Goal: Transaction & Acquisition: Subscribe to service/newsletter

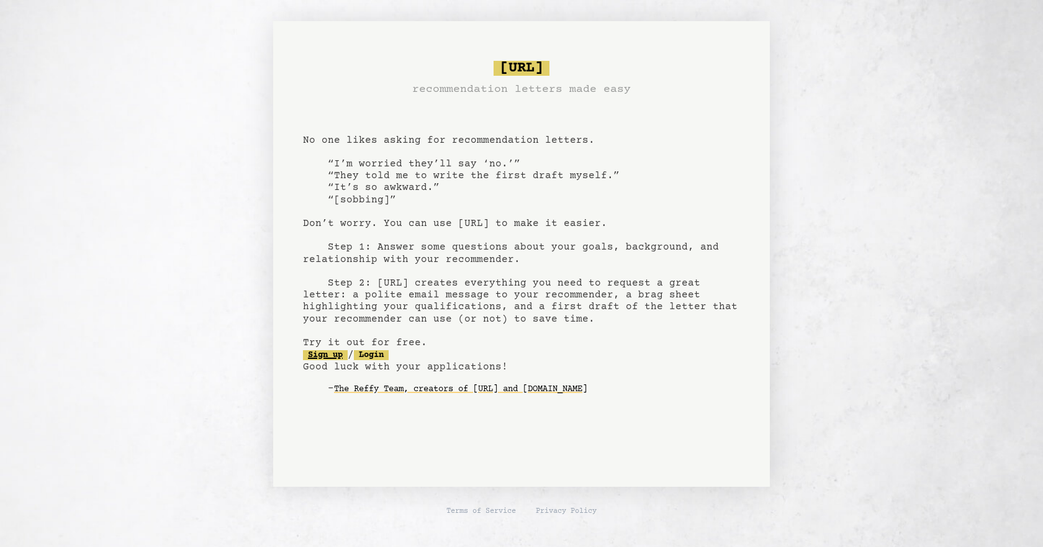
click at [333, 353] on link "Sign up" at bounding box center [325, 355] width 45 height 10
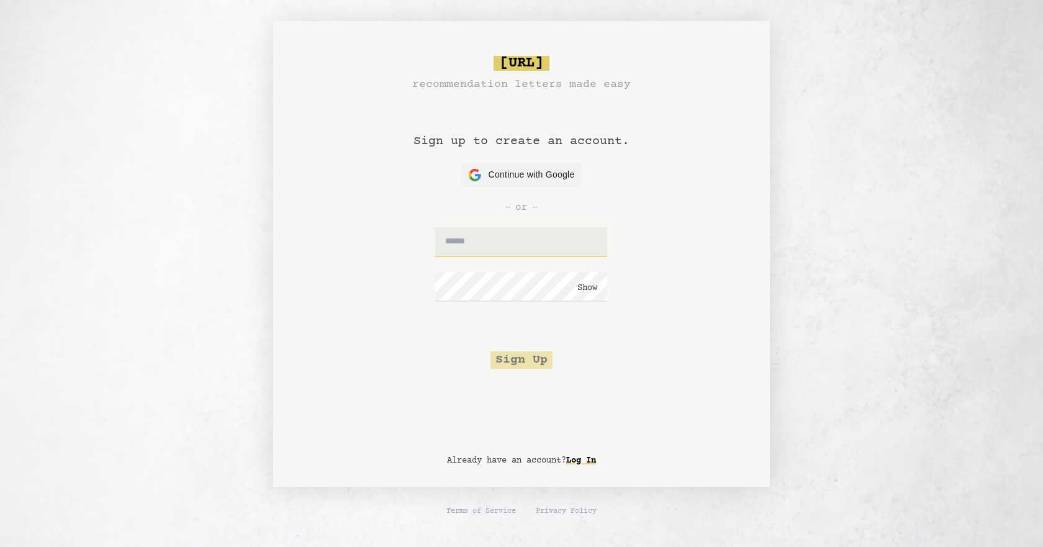
click at [507, 242] on input "text" at bounding box center [521, 242] width 172 height 30
type input "**********"
click at [528, 358] on button "Sign Up" at bounding box center [521, 359] width 62 height 17
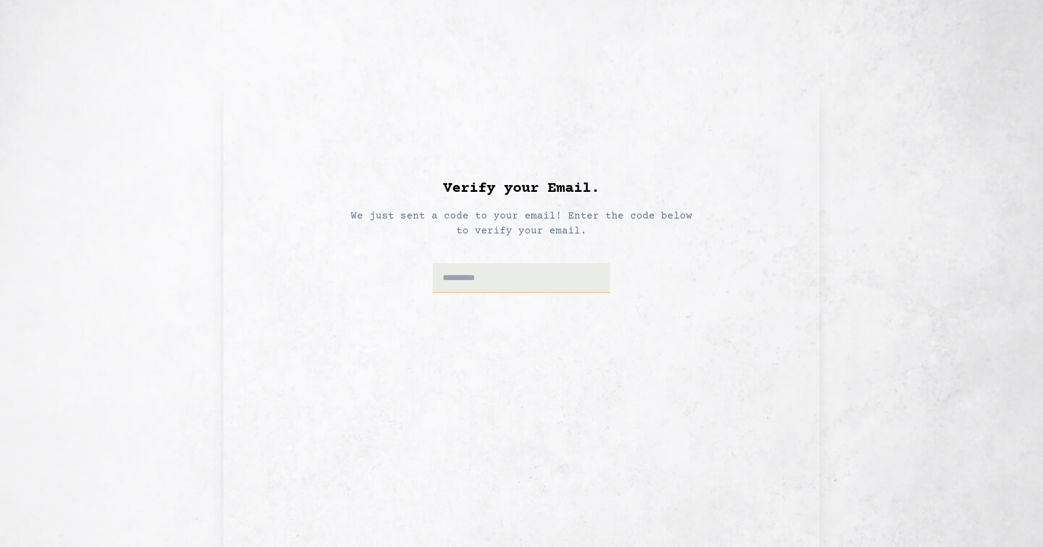
click at [498, 278] on input at bounding box center [522, 278] width 178 height 30
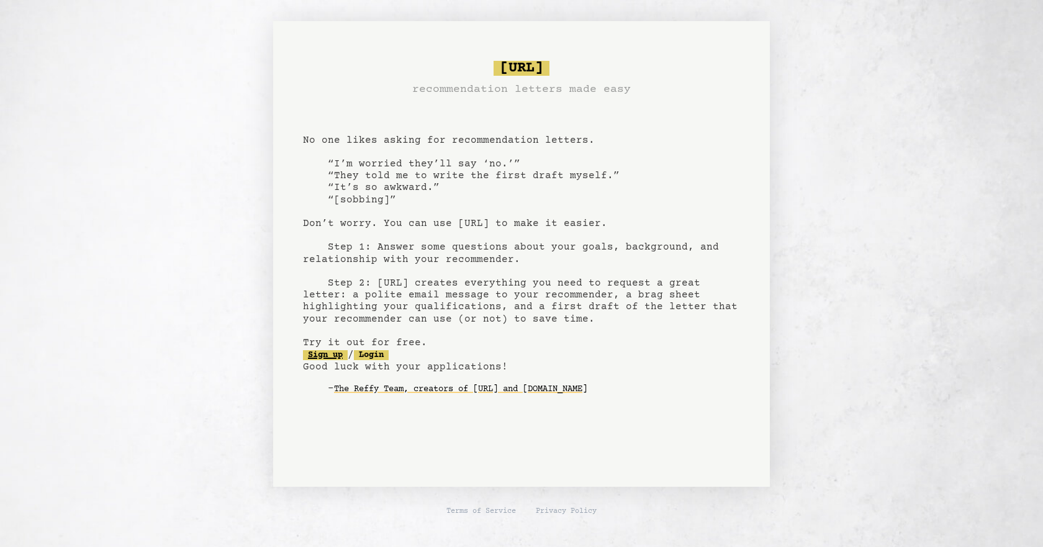
click at [336, 356] on link "Sign up" at bounding box center [325, 355] width 45 height 10
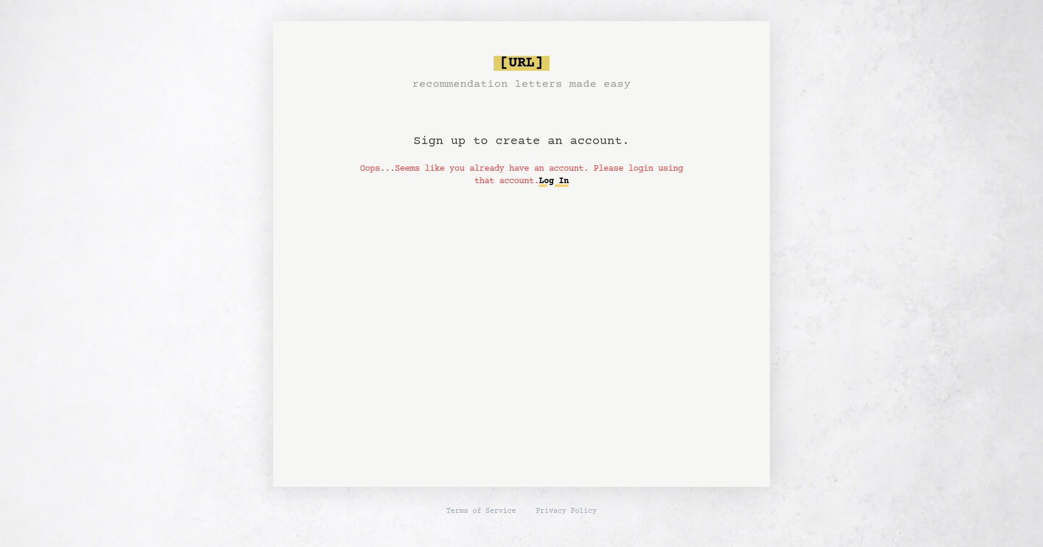
click at [569, 184] on link "Log In" at bounding box center [554, 181] width 30 height 20
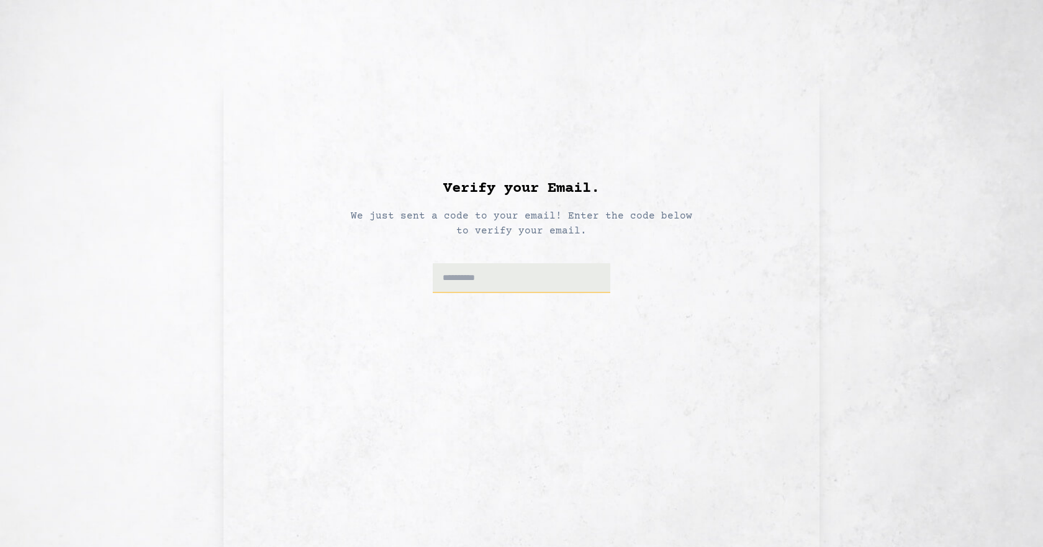
click at [505, 265] on input at bounding box center [522, 278] width 178 height 30
